Goal: Transaction & Acquisition: Purchase product/service

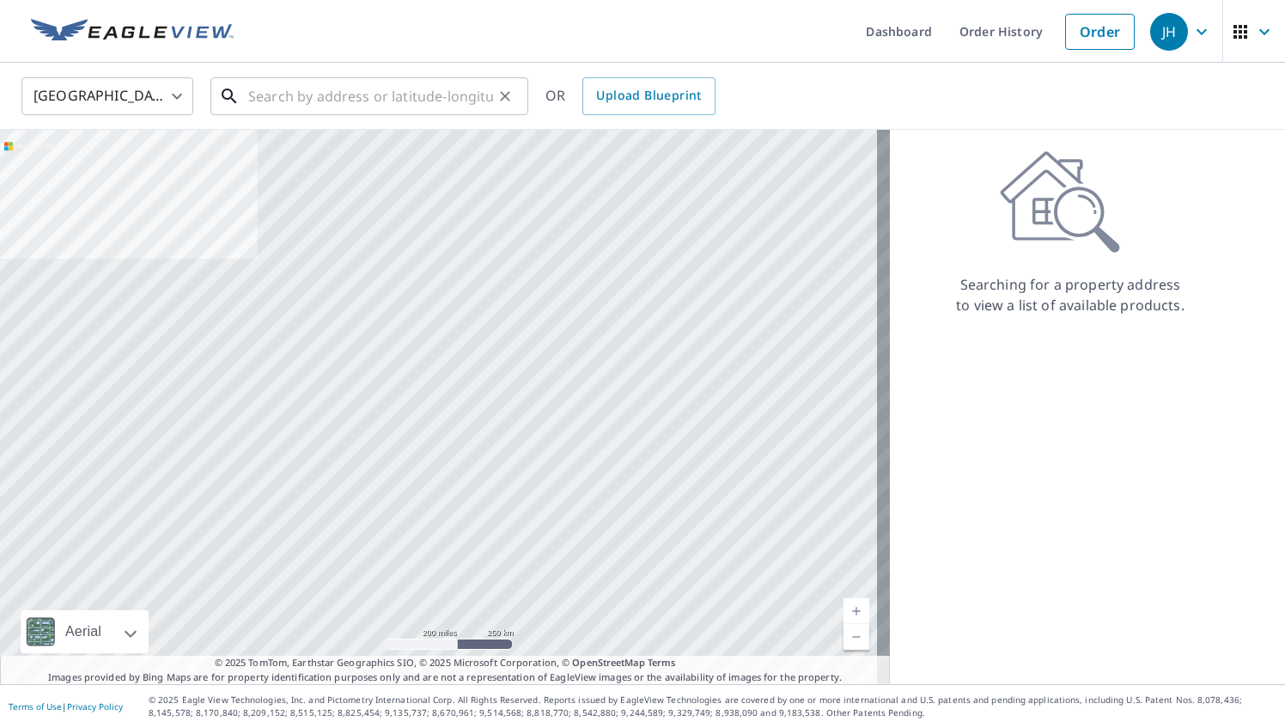
click at [316, 88] on input "text" at bounding box center [370, 96] width 245 height 48
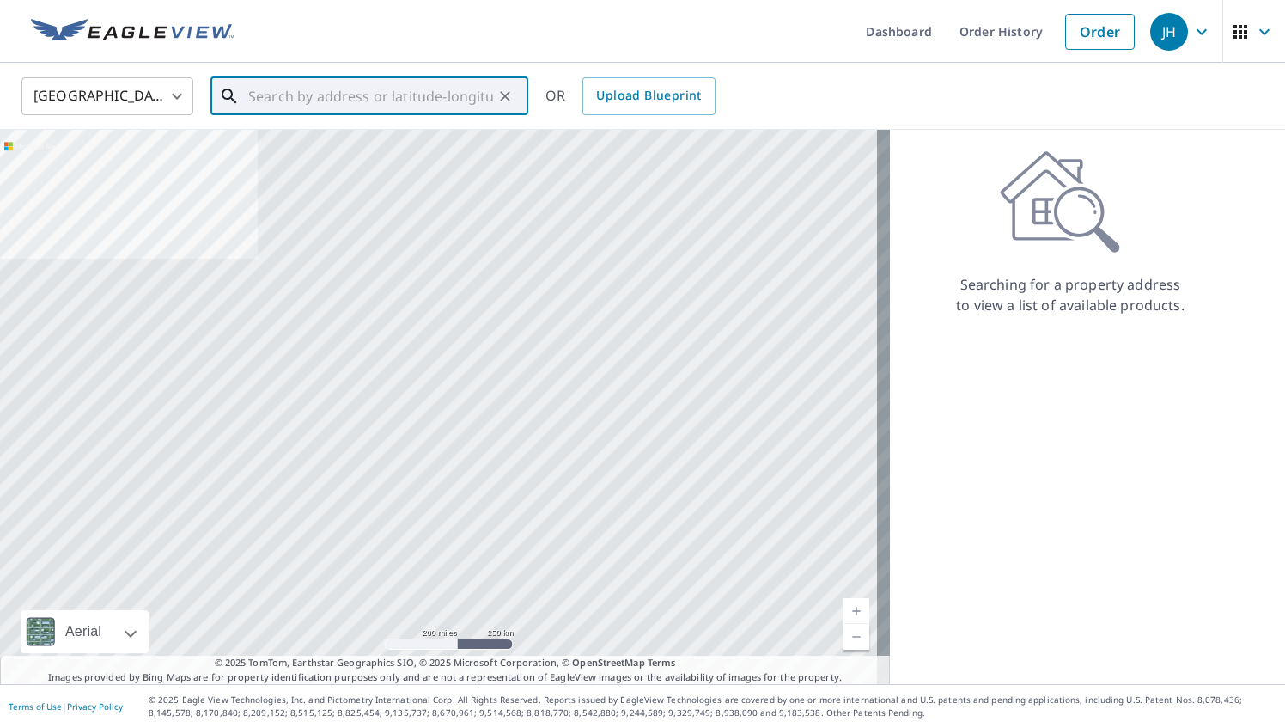
click at [277, 98] on input "text" at bounding box center [370, 96] width 245 height 48
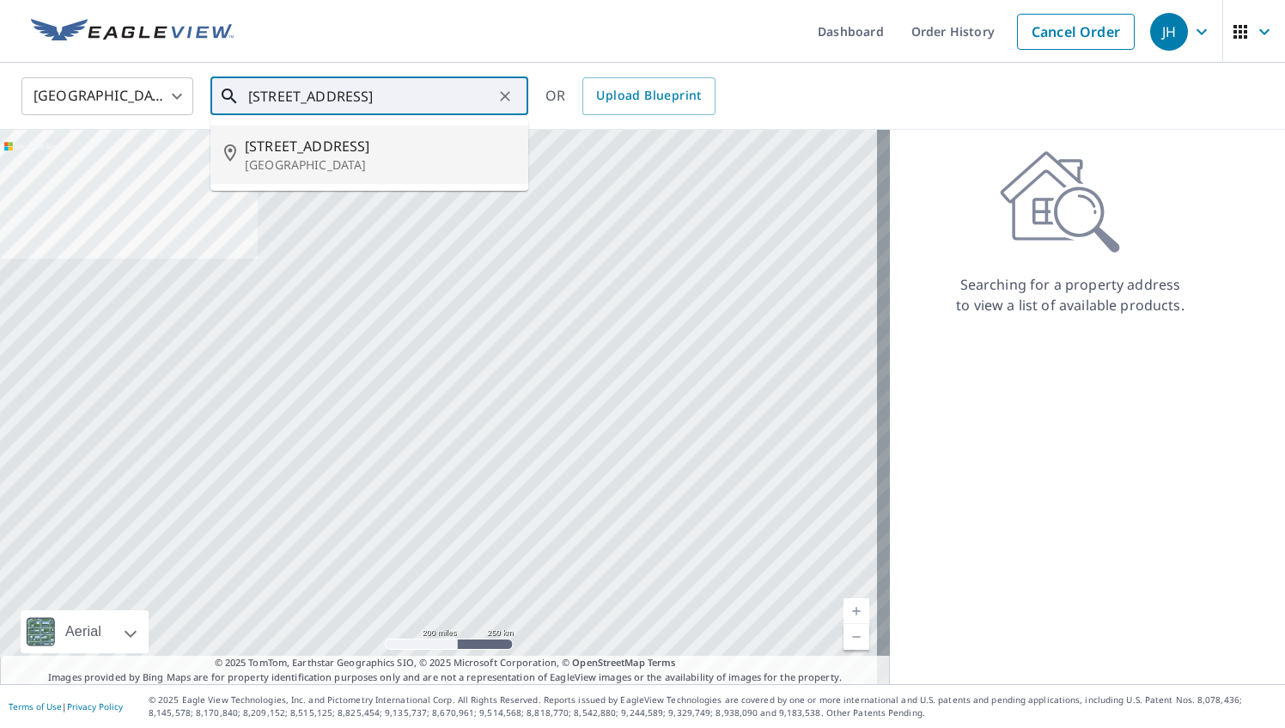
click at [289, 152] on span "[STREET_ADDRESS]" at bounding box center [380, 146] width 270 height 21
type input "[STREET_ADDRESS]"
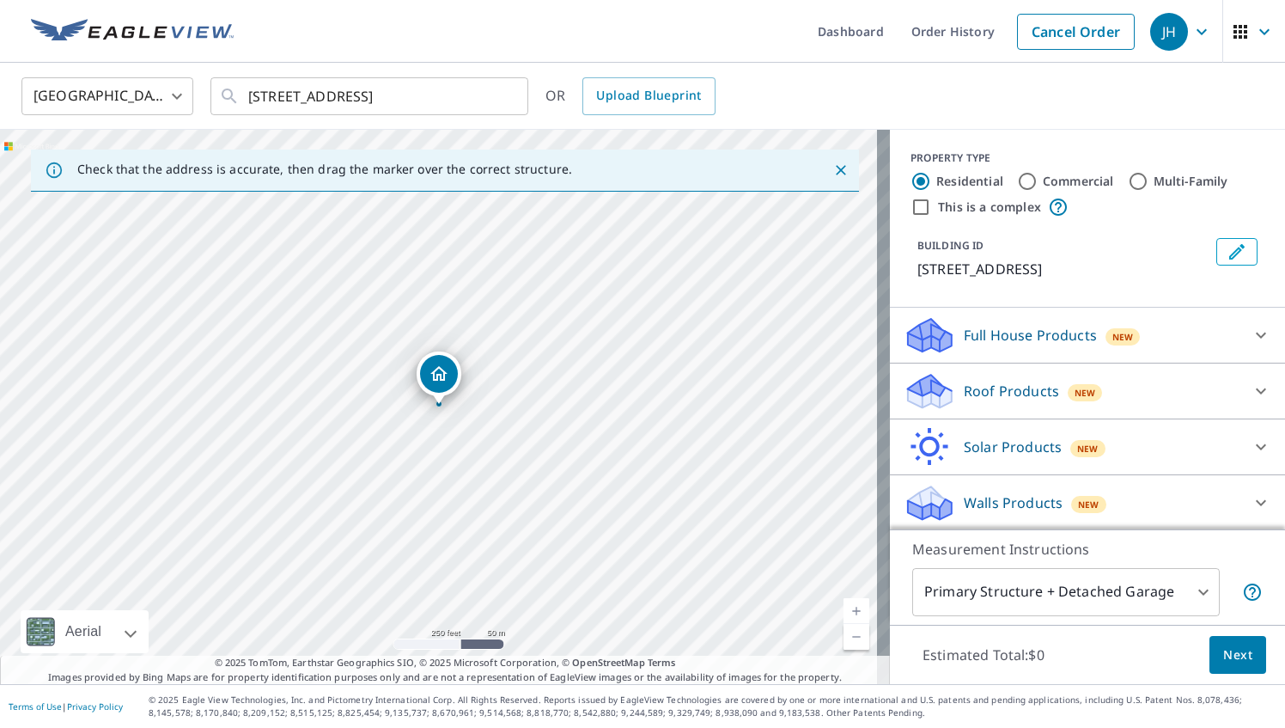
click at [1024, 395] on p "Roof Products" at bounding box center [1011, 391] width 95 height 21
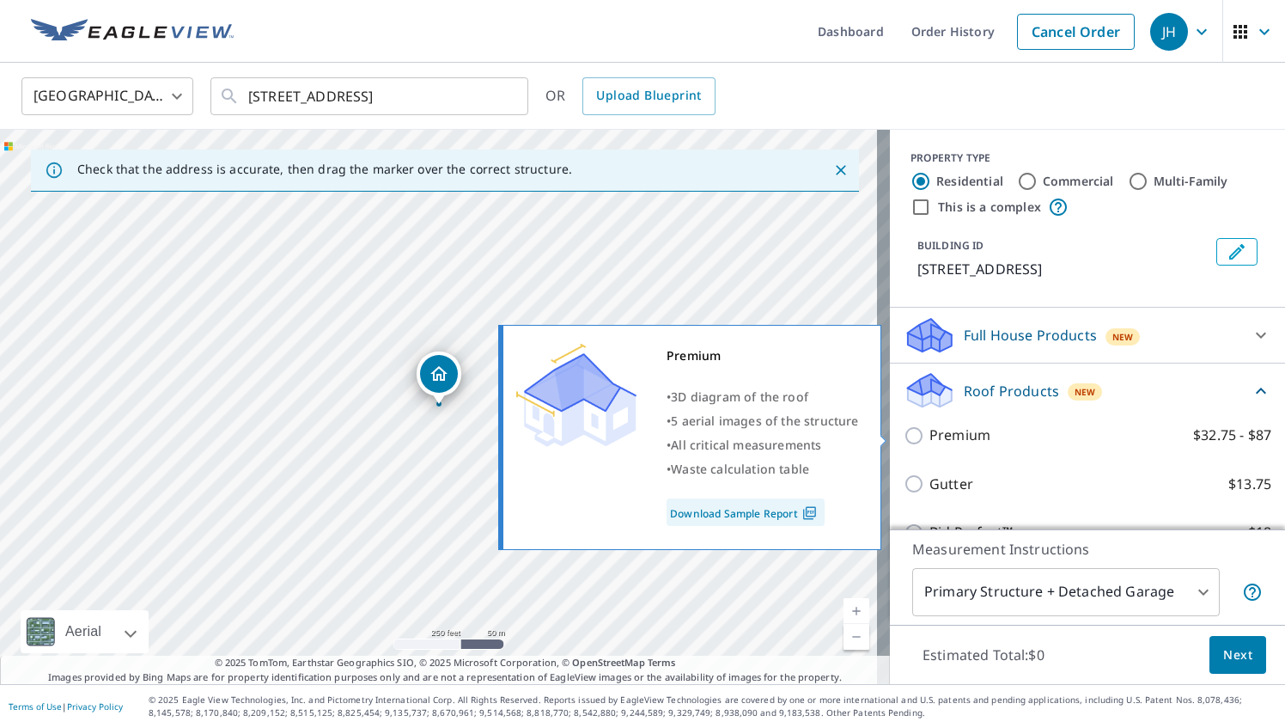
click at [954, 430] on p "Premium" at bounding box center [960, 434] width 61 height 21
click at [930, 430] on input "Premium $32.75 - $87" at bounding box center [917, 435] width 26 height 21
checkbox input "true"
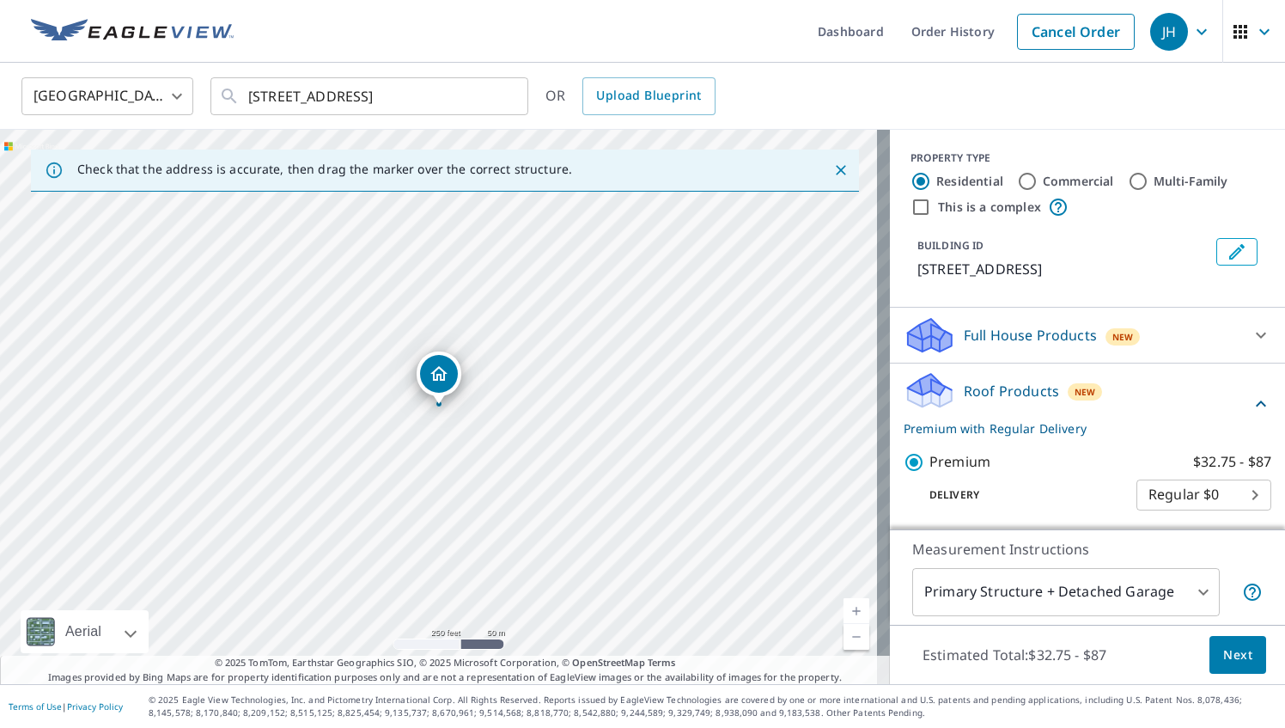
click at [1234, 659] on span "Next" at bounding box center [1237, 654] width 29 height 21
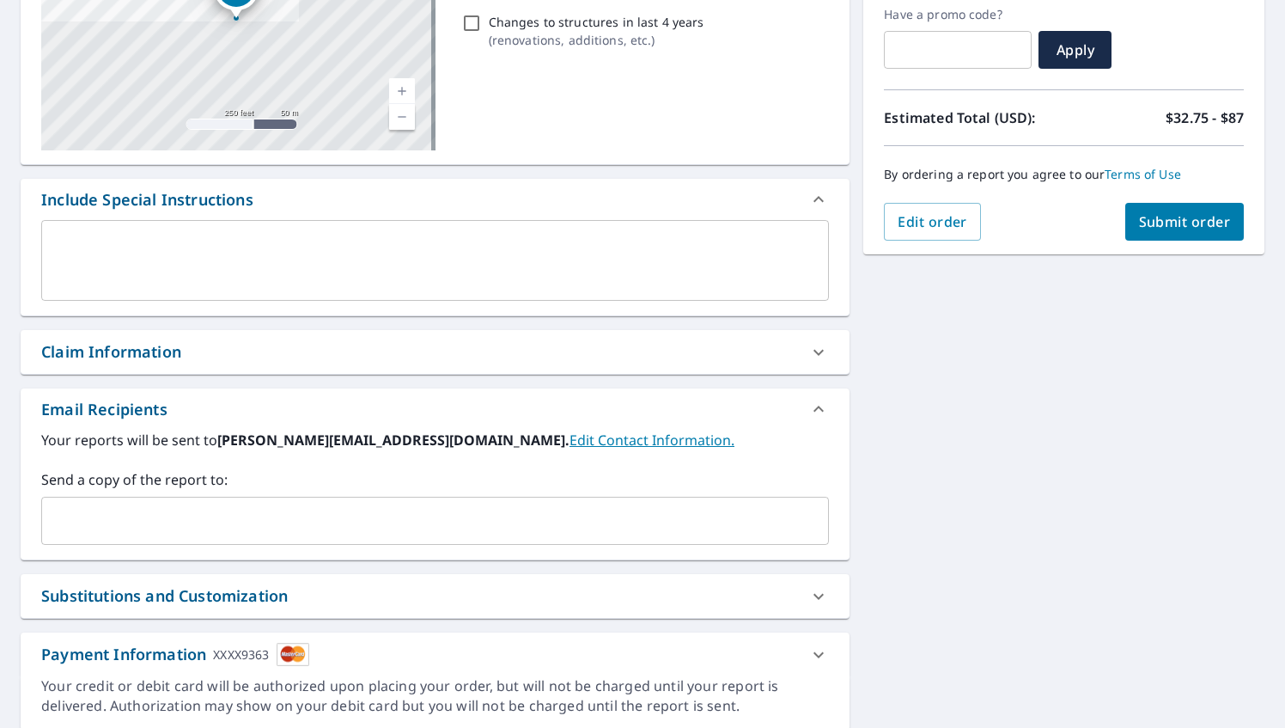
scroll to position [351, 0]
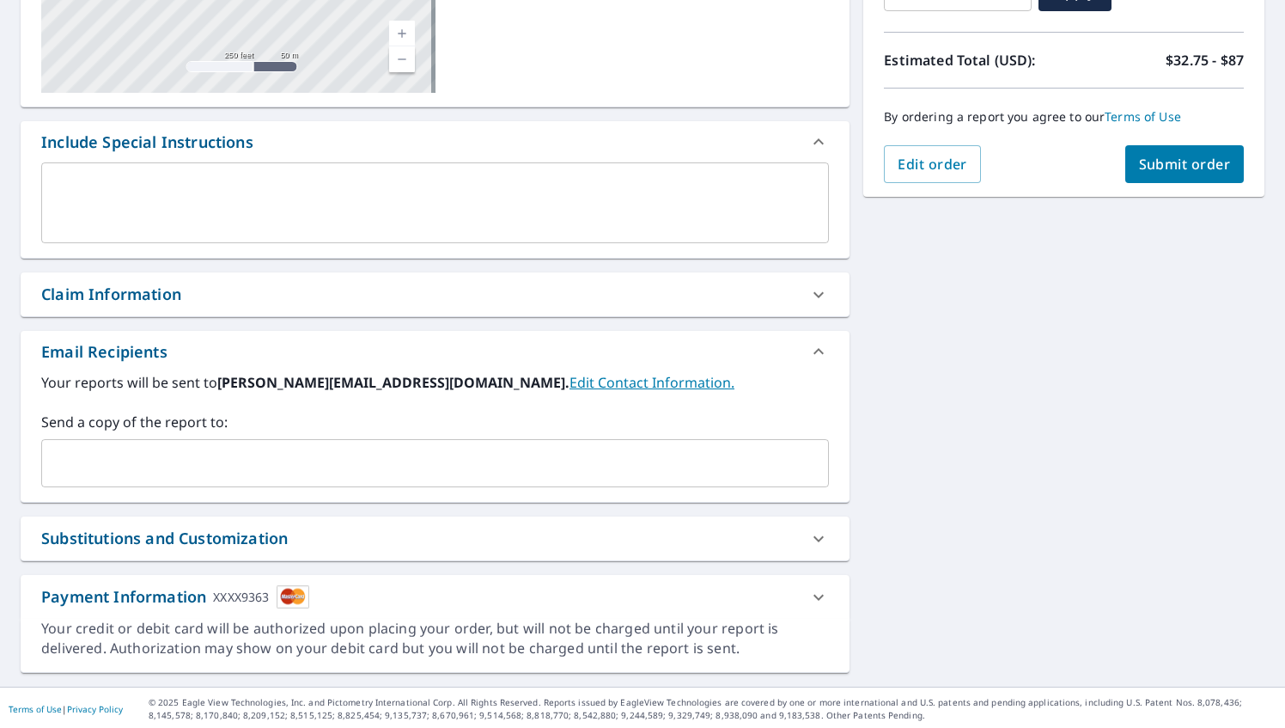
click at [166, 475] on input "text" at bounding box center [422, 463] width 747 height 33
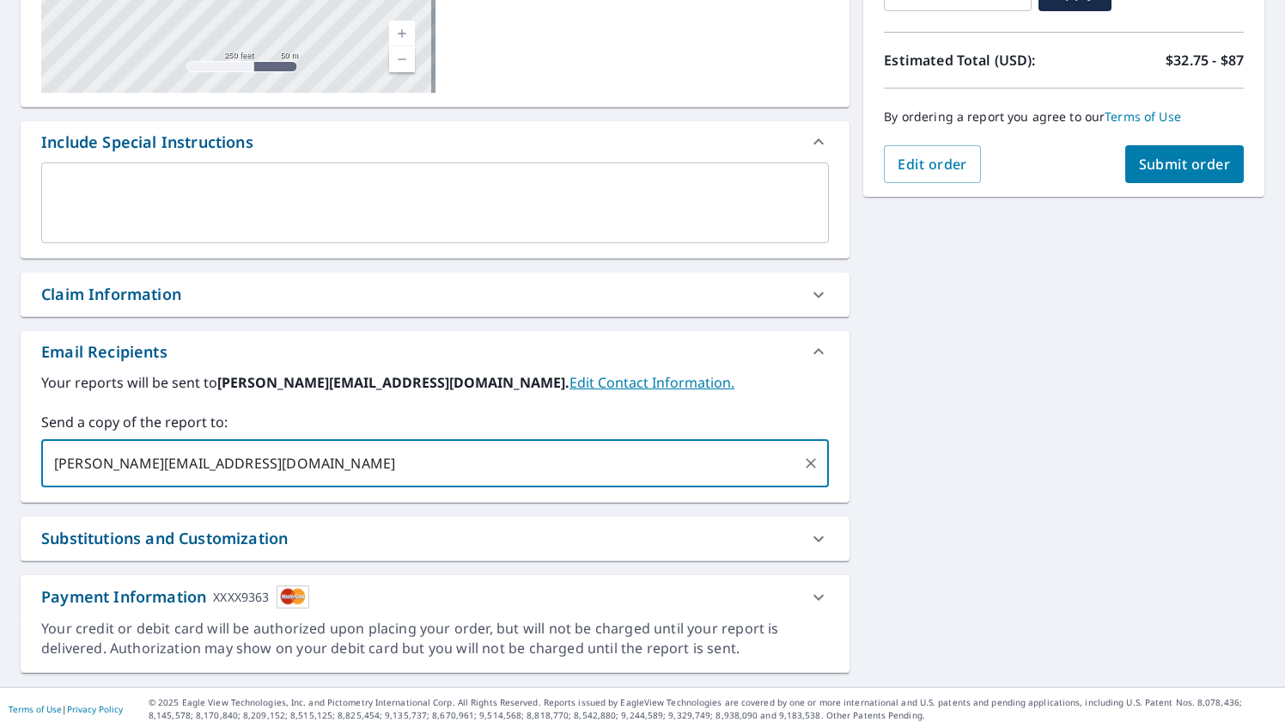
type input "[PERSON_NAME][EMAIL_ADDRESS][DOMAIN_NAME]"
click at [1184, 160] on span "Submit order" at bounding box center [1185, 164] width 92 height 19
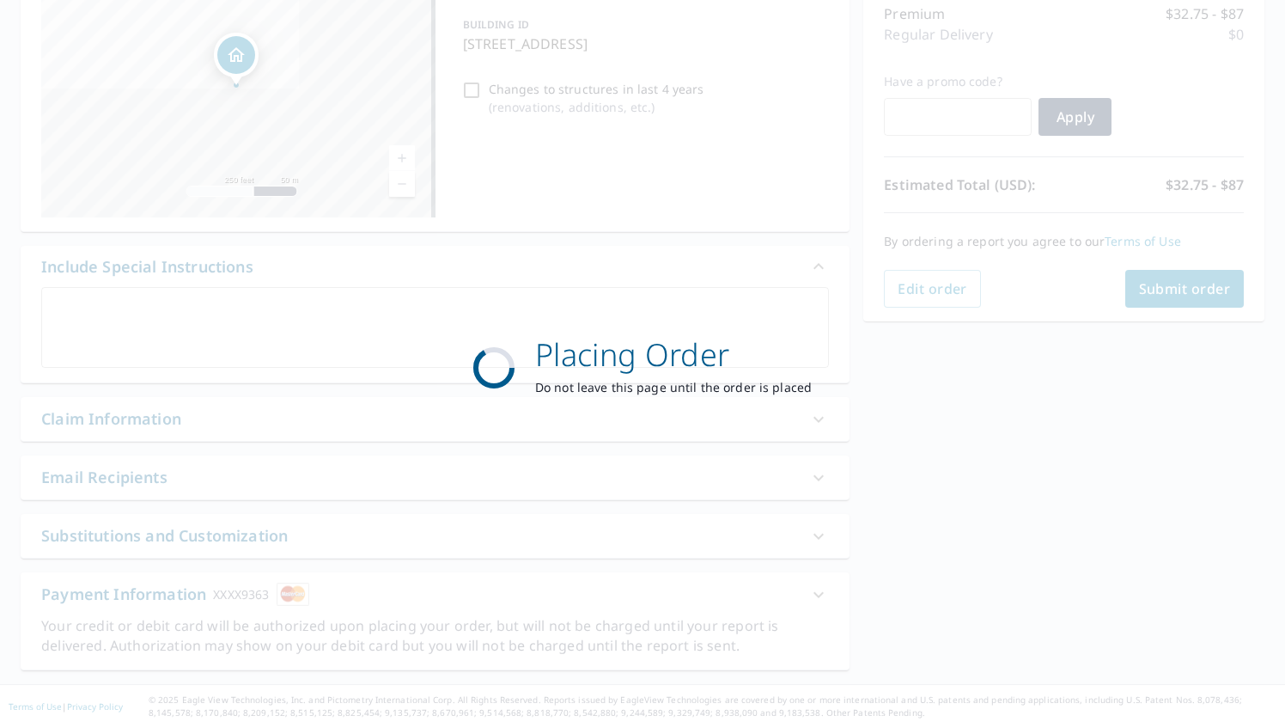
scroll to position [224, 0]
